Goal: Task Accomplishment & Management: Use online tool/utility

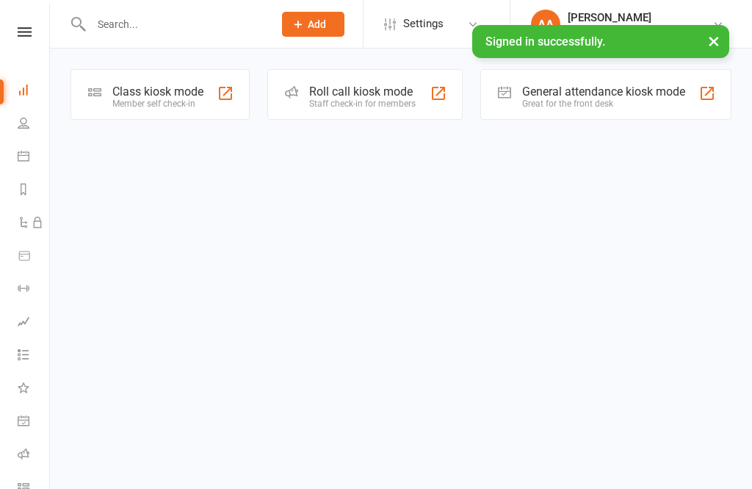
click at [184, 101] on div "Member self check-in" at bounding box center [157, 103] width 91 height 10
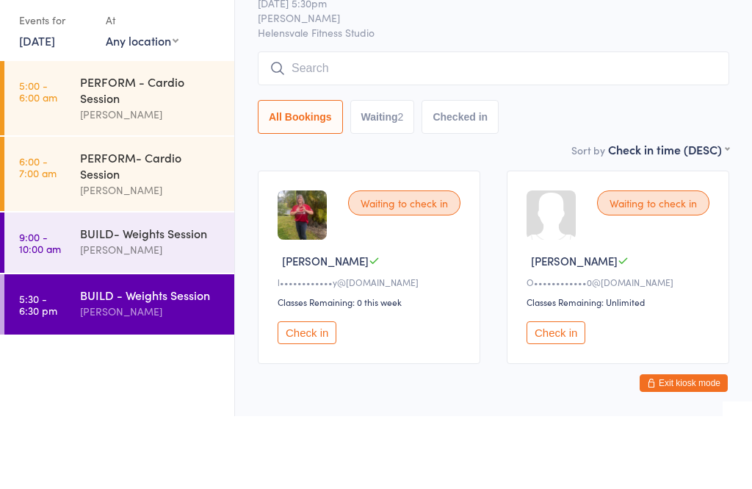
scroll to position [21, 0]
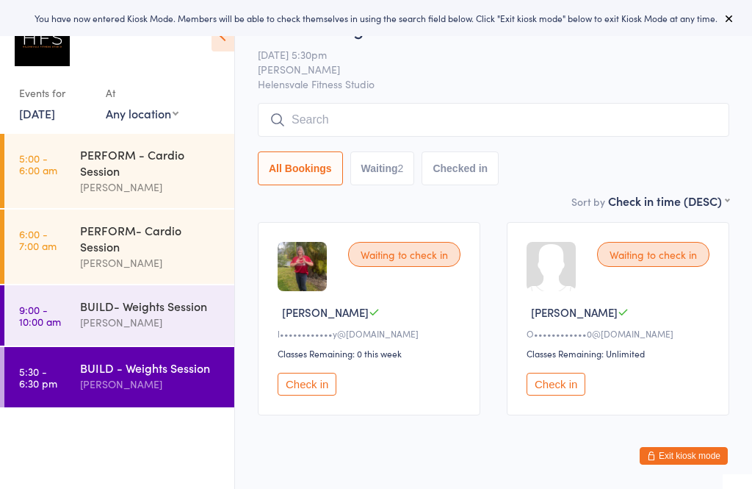
click at [170, 392] on div "[PERSON_NAME]" at bounding box center [151, 383] width 142 height 17
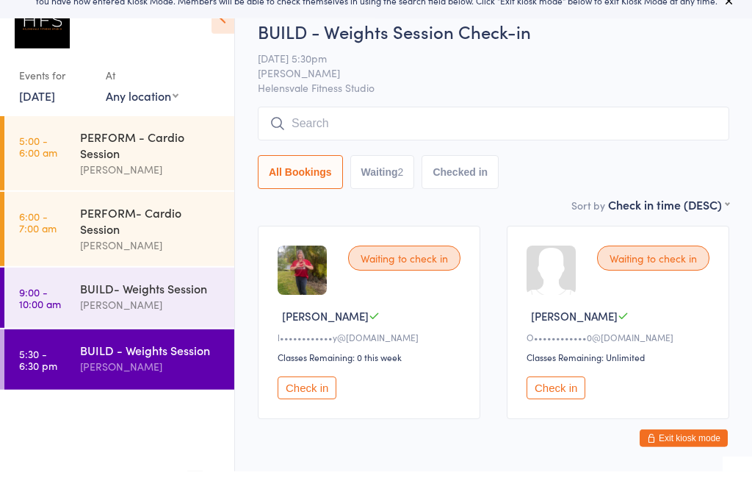
scroll to position [21, 0]
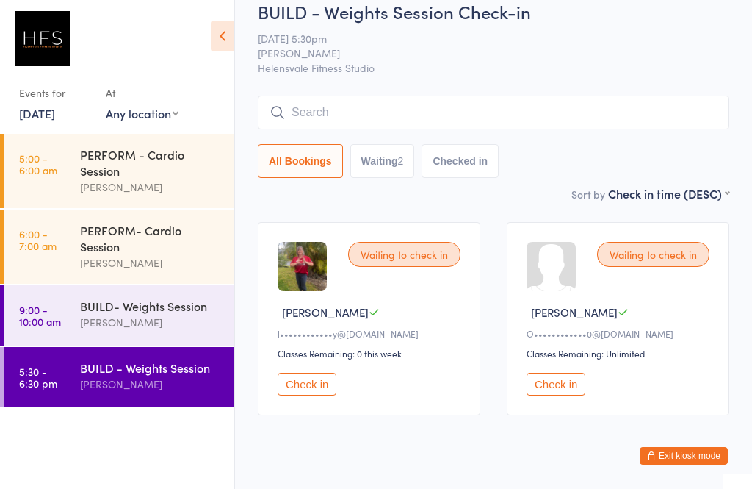
click at [379, 109] on input "search" at bounding box center [494, 113] width 472 height 34
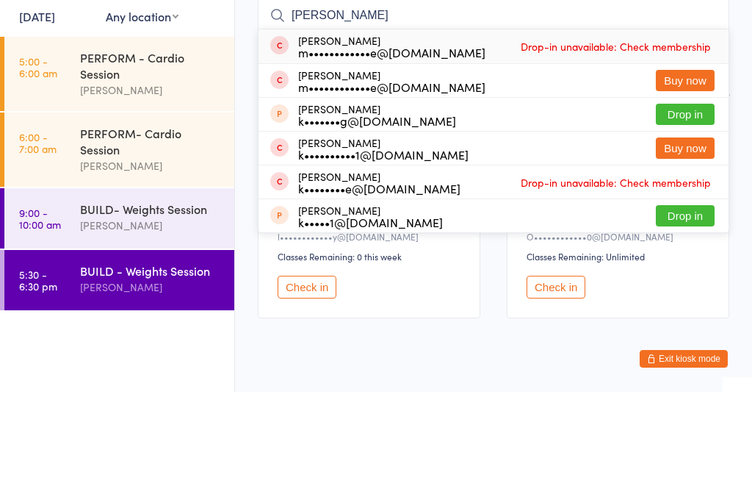
type input "[PERSON_NAME]"
click at [691, 201] on button "Drop in" at bounding box center [685, 211] width 59 height 21
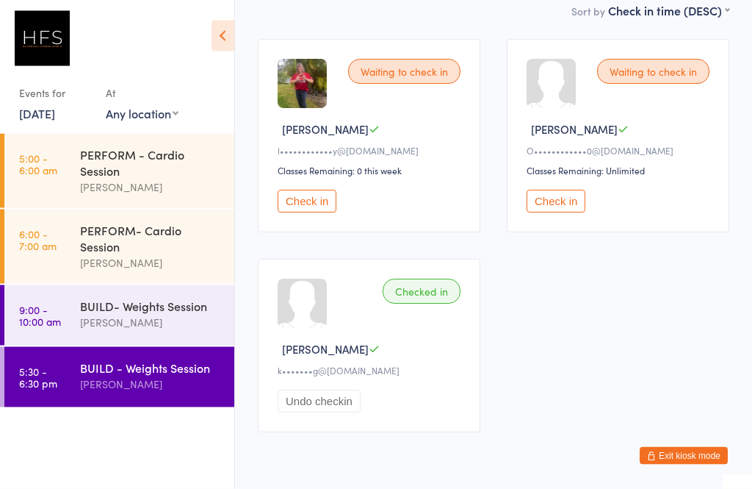
scroll to position [204, 0]
click at [326, 198] on button "Check in" at bounding box center [307, 201] width 59 height 23
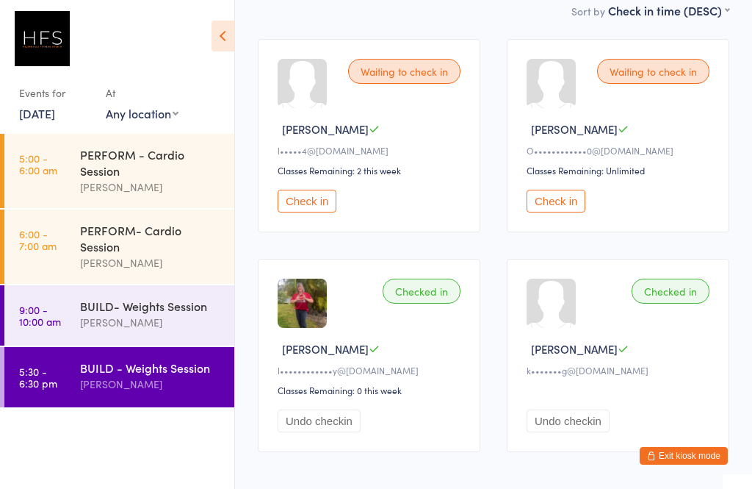
click at [321, 212] on button "Check in" at bounding box center [307, 201] width 59 height 23
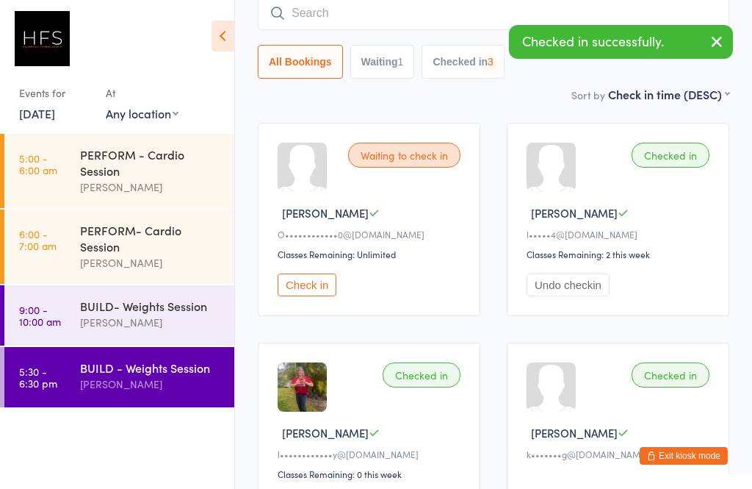
scroll to position [0, 0]
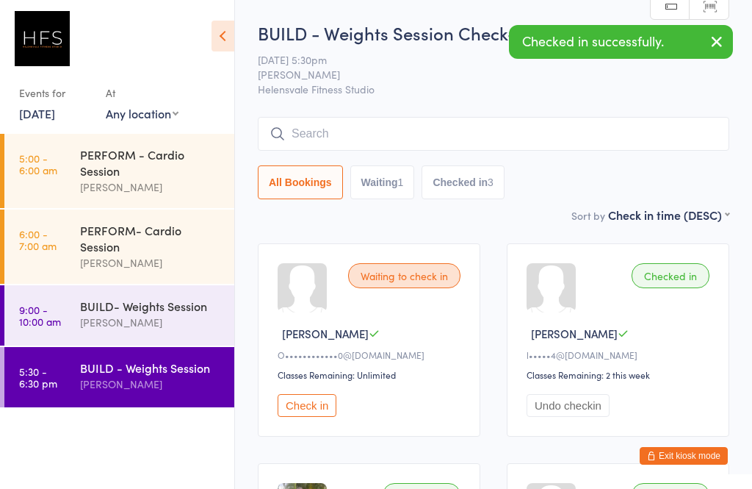
click at [372, 110] on div "BUILD - Weights Session Check-in [DATE] 5:30pm [PERSON_NAME] Helensvale Fitness…" at bounding box center [494, 114] width 472 height 186
click at [337, 134] on input "search" at bounding box center [494, 134] width 472 height 34
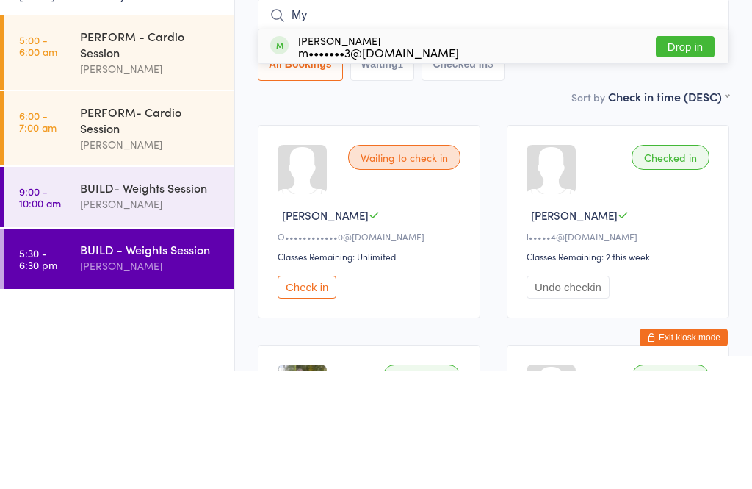
type input "My"
click at [691, 154] on button "Drop in" at bounding box center [685, 164] width 59 height 21
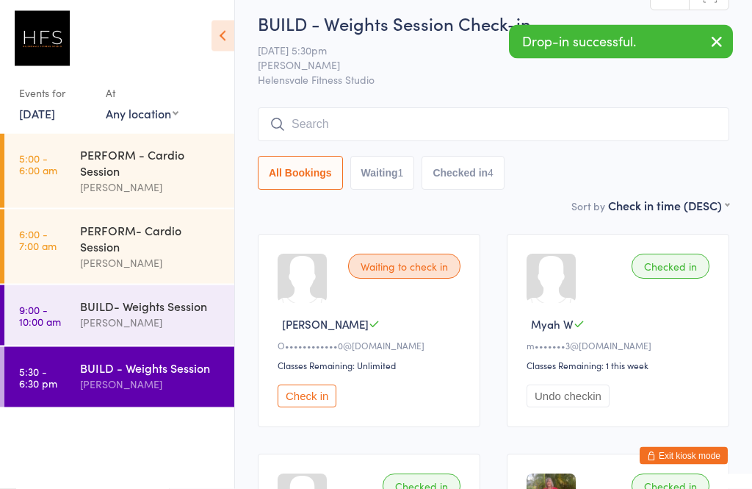
scroll to position [2, 0]
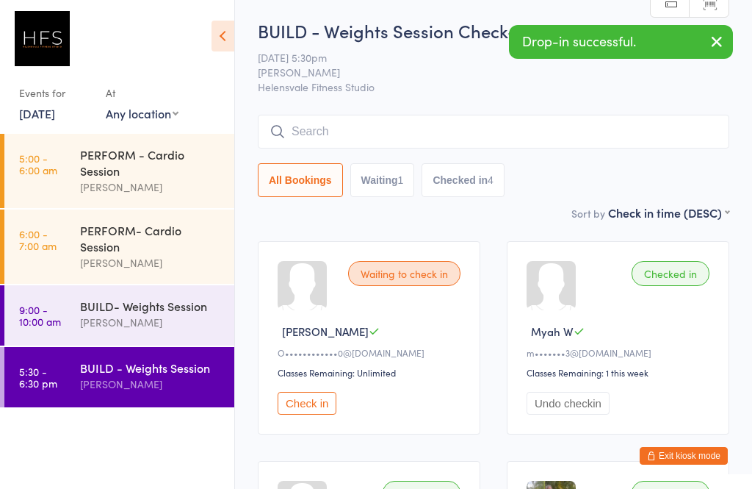
click at [322, 125] on input "search" at bounding box center [494, 132] width 472 height 34
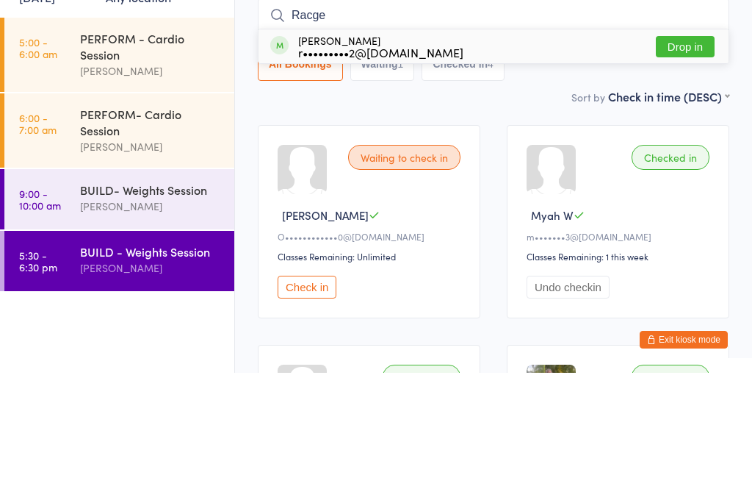
type input "Racge"
click at [686, 152] on button "Drop in" at bounding box center [685, 162] width 59 height 21
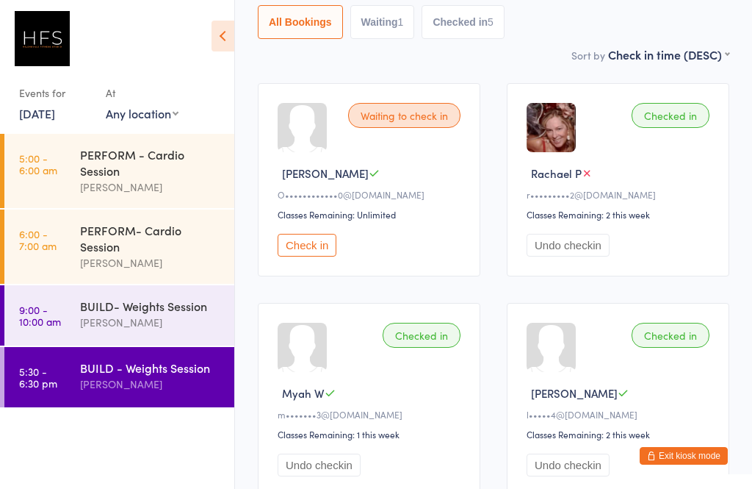
scroll to position [159, 0]
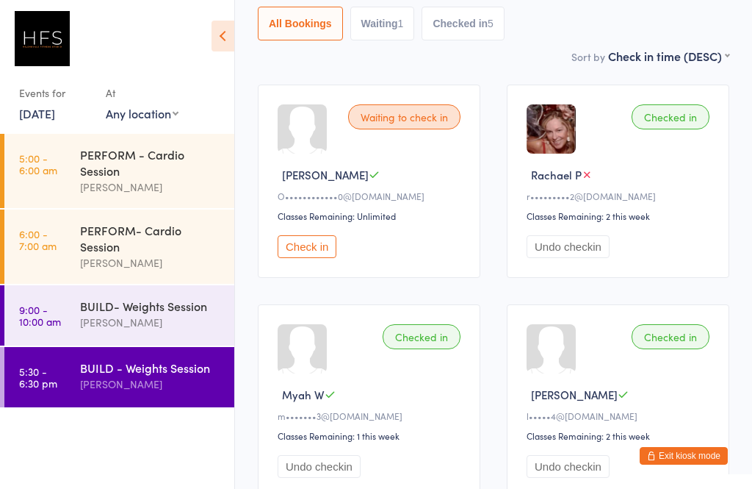
click at [313, 258] on button "Check in" at bounding box center [307, 246] width 59 height 23
